Goal: Information Seeking & Learning: Learn about a topic

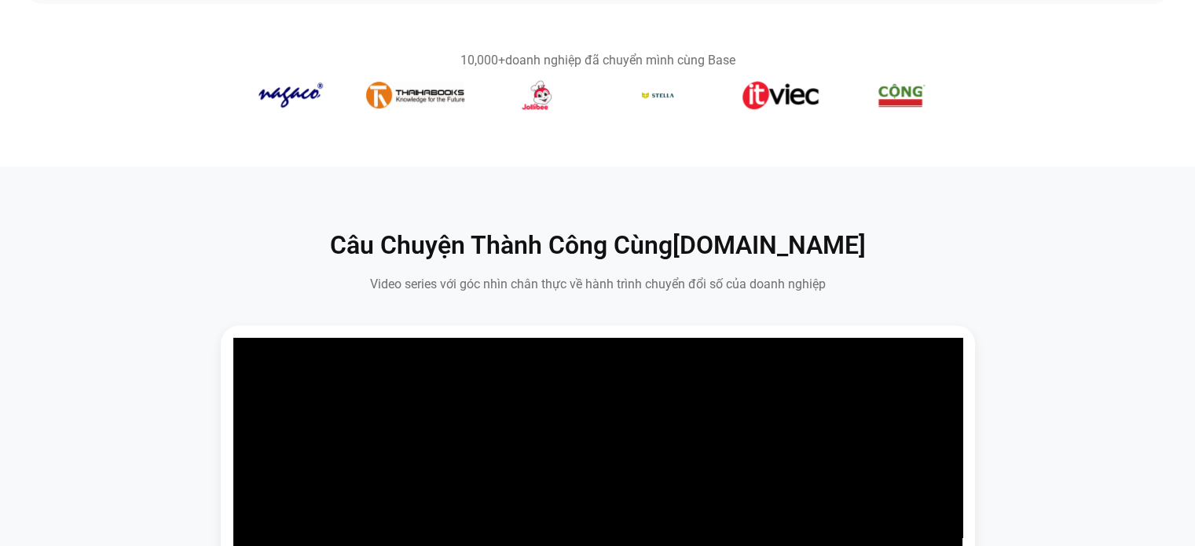
scroll to position [550, 0]
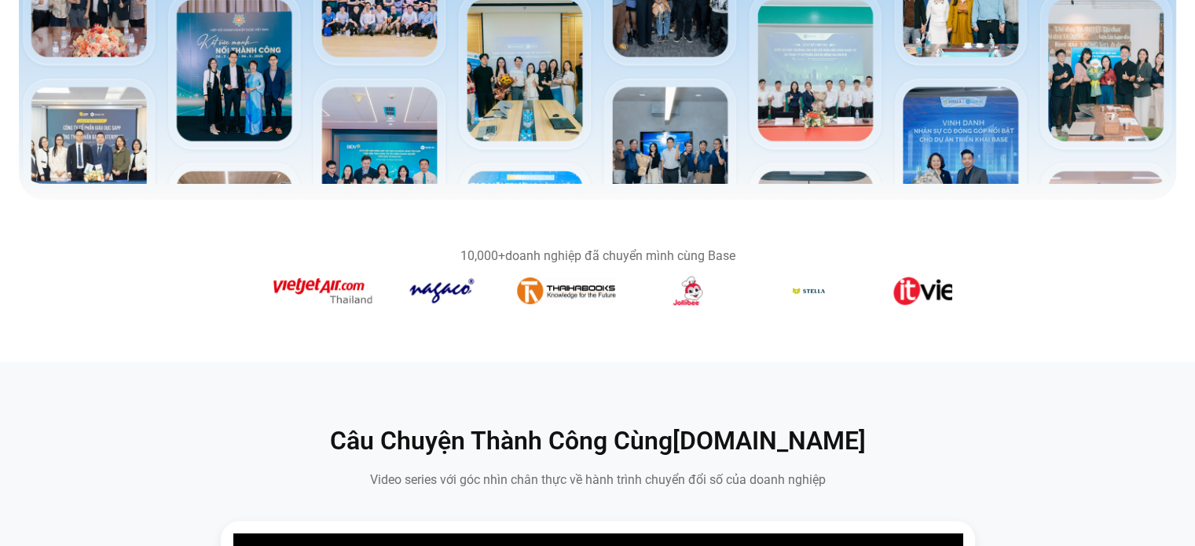
click at [575, 289] on img "2 / 14" at bounding box center [566, 290] width 98 height 26
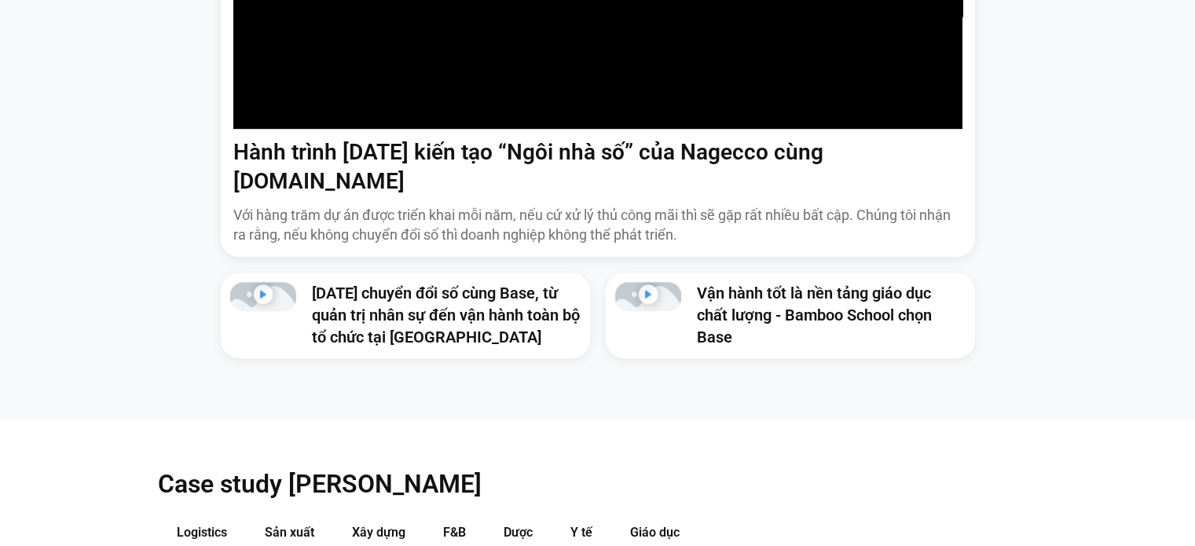
scroll to position [1649, 0]
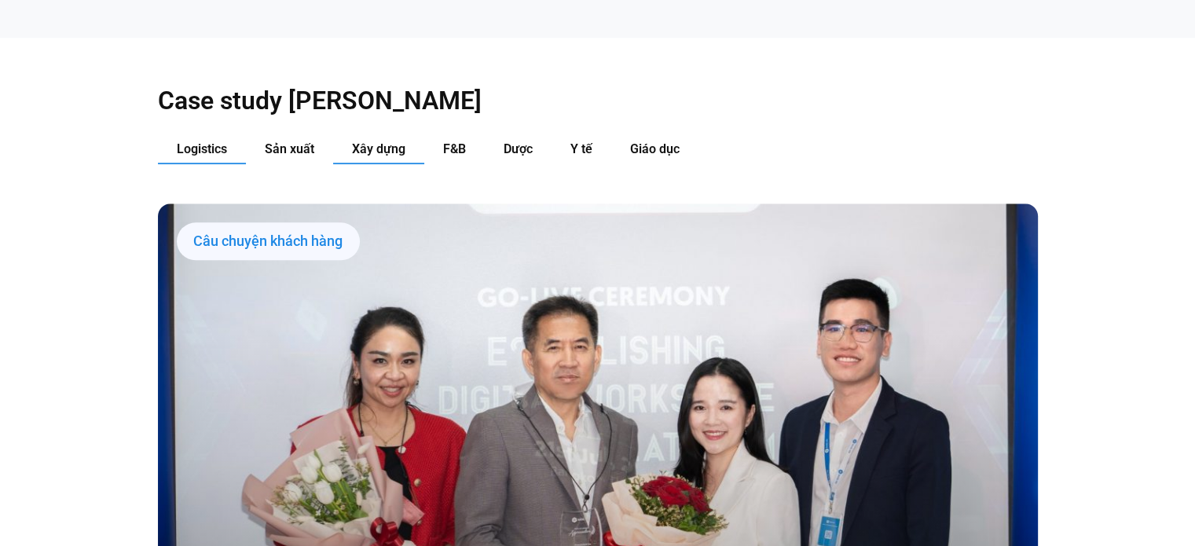
click at [402, 135] on button "Xây dựng" at bounding box center [378, 149] width 91 height 29
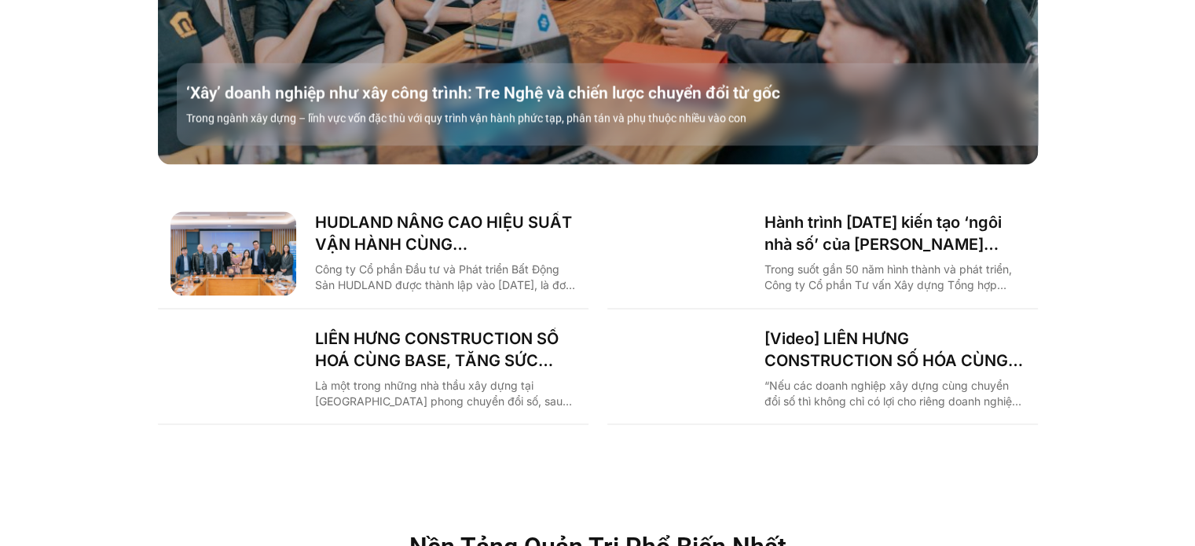
scroll to position [2199, 0]
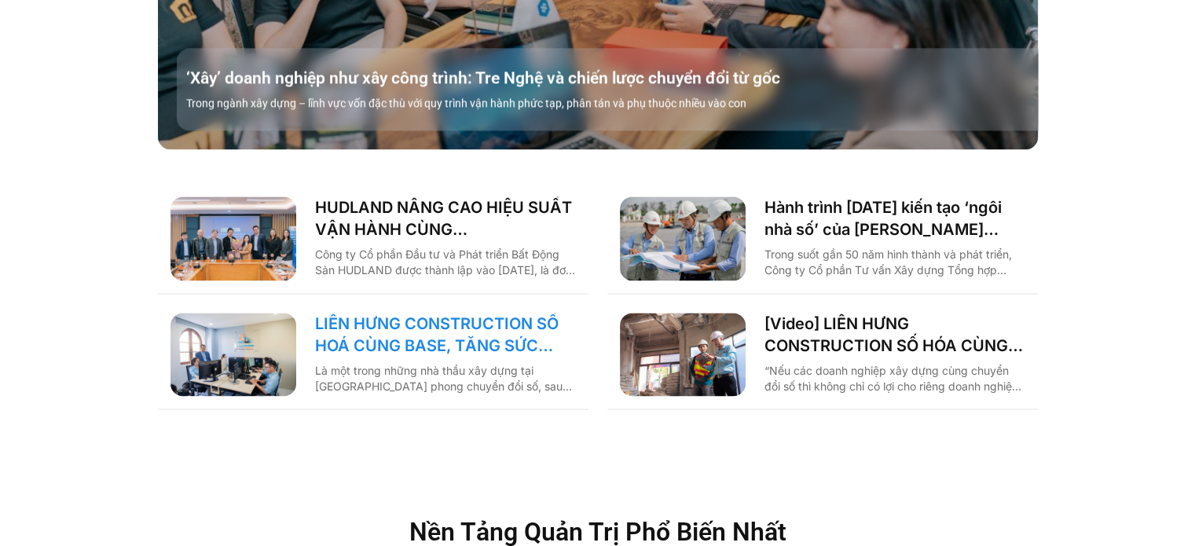
click at [471, 313] on link "LIÊN HƯNG CONSTRUCTION SỐ HOÁ CÙNG BASE, TĂNG SỨC MẠNH NỘI TẠI KHAI PHÁ THỊ TRƯ…" at bounding box center [445, 335] width 261 height 44
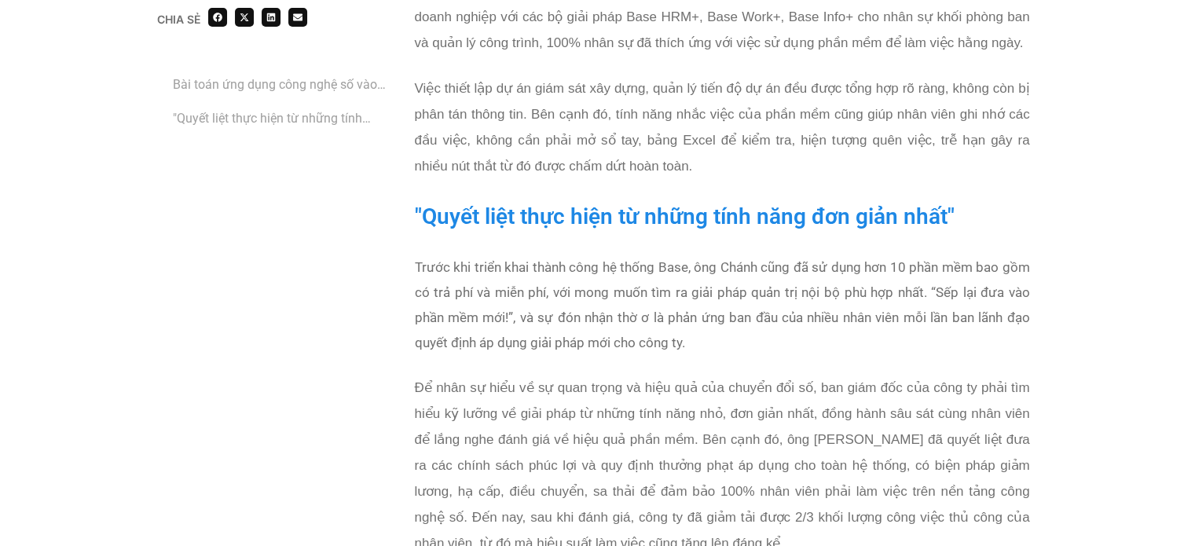
scroll to position [2435, 0]
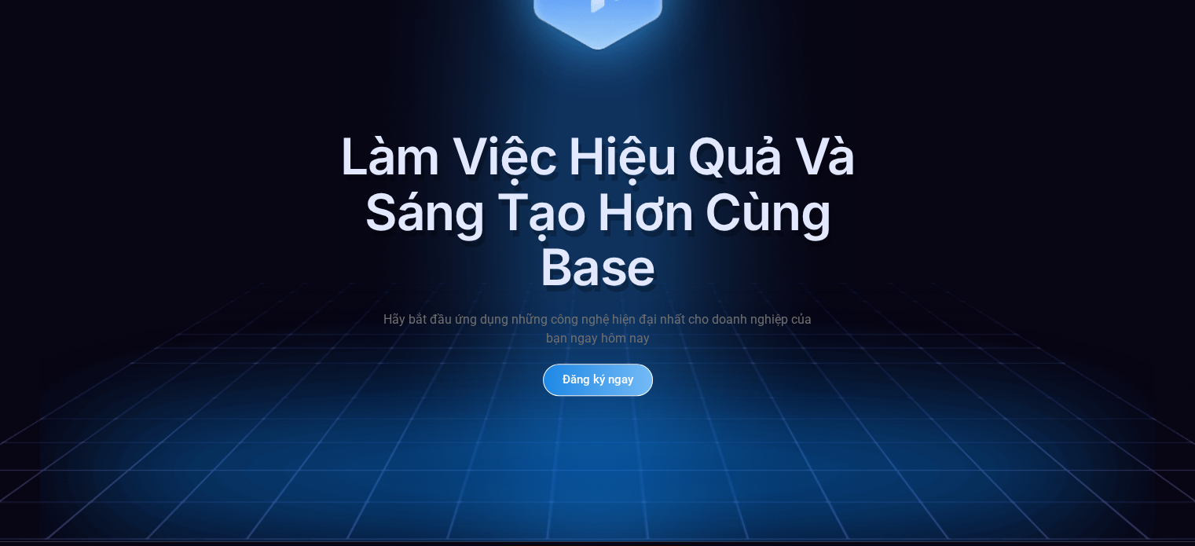
scroll to position [7611, 0]
